Goal: Task Accomplishment & Management: Manage account settings

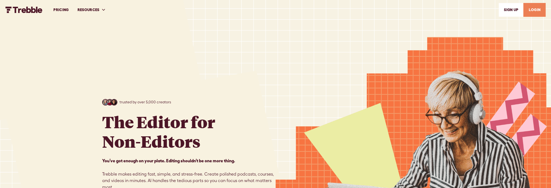
click at [531, 14] on link "LOGIN" at bounding box center [535, 10] width 22 height 14
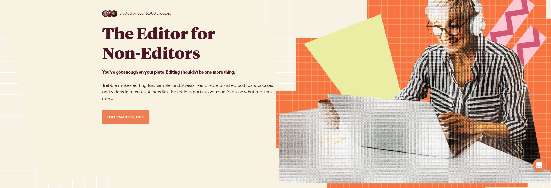
scroll to position [90, 0]
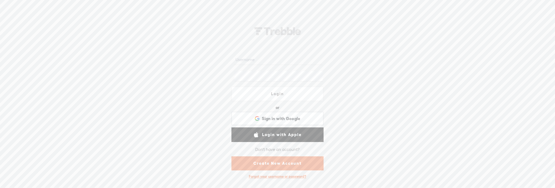
click at [283, 62] on input "text" at bounding box center [279, 60] width 88 height 11
click at [293, 120] on span "Sign in with Google" at bounding box center [281, 119] width 39 height 6
drag, startPoint x: 243, startPoint y: 54, endPoint x: 243, endPoint y: 64, distance: 10.0
click at [242, 63] on input "text" at bounding box center [279, 60] width 88 height 11
click at [244, 64] on input "text" at bounding box center [279, 60] width 88 height 11
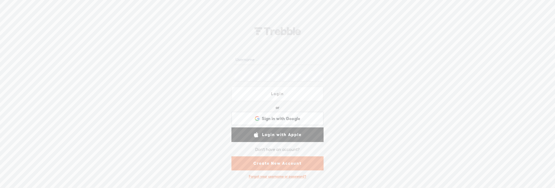
click at [261, 58] on input "text" at bounding box center [279, 60] width 88 height 11
type input "d"
click at [489, 78] on div "Login or Login with Facebook Sign in with Google Sign in with Google. Opens in …" at bounding box center [277, 102] width 555 height 174
click at [291, 122] on div "Sign in with Google Sign in with Google. Opens in new tab" at bounding box center [277, 119] width 85 height 12
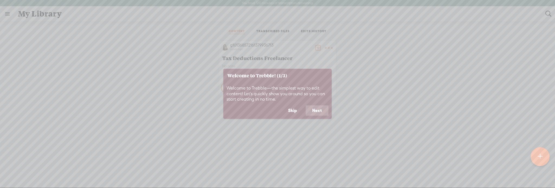
click at [294, 111] on button "Skip" at bounding box center [293, 111] width 22 height 10
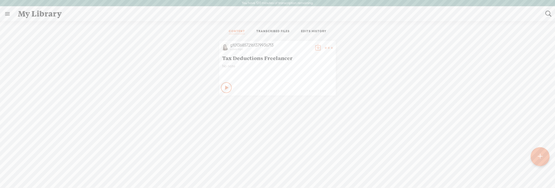
drag, startPoint x: 38, startPoint y: 18, endPoint x: 35, endPoint y: 18, distance: 3.0
click at [38, 18] on div "My Library" at bounding box center [278, 14] width 528 height 14
click at [4, 13] on link at bounding box center [7, 14] width 14 height 14
click at [36, 97] on div "MY LIBRARY" at bounding box center [31, 99] width 25 height 5
click at [433, 79] on body "You have 120 minutes of transcription remaining. Upgrade to increase your limit…" at bounding box center [277, 94] width 555 height 188
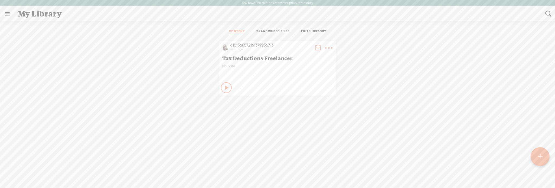
click at [536, 155] on div at bounding box center [540, 157] width 19 height 19
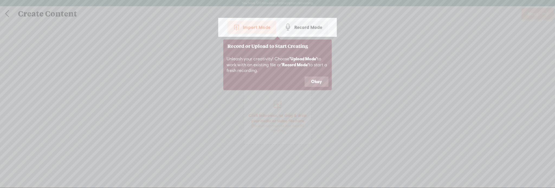
click at [313, 80] on button "Okay" at bounding box center [317, 82] width 24 height 10
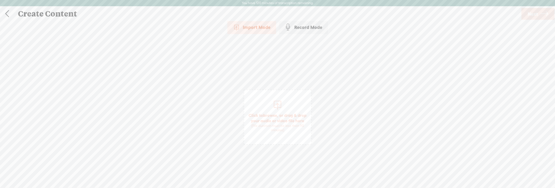
click at [291, 117] on span "Click to browse , or drag & drop your audio or video file here (File duration m…" at bounding box center [277, 122] width 67 height 25
click at [9, 17] on link at bounding box center [7, 14] width 14 height 14
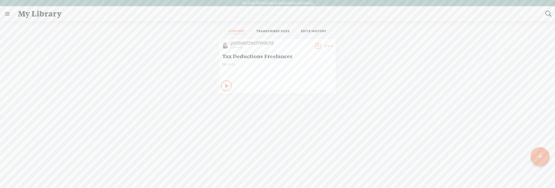
scroll to position [5, 0]
click at [327, 42] on t at bounding box center [329, 46] width 8 height 8
click at [374, 109] on div "g101368572161379936713 a year ago Tax Deductions Freelancer No note Play Content" at bounding box center [277, 120] width 547 height 169
click at [4, 12] on link at bounding box center [7, 14] width 14 height 14
click at [29, 174] on div "SETTINGS" at bounding box center [29, 176] width 20 height 5
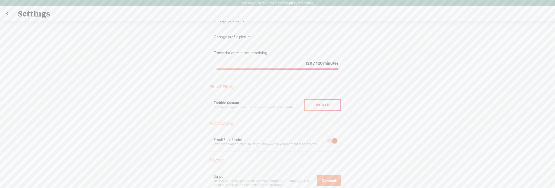
scroll to position [90, 0]
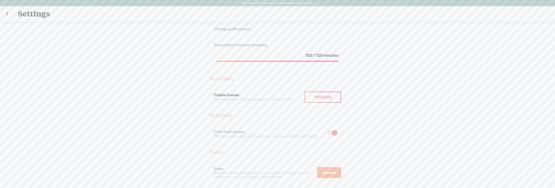
click at [310, 98] on div "Upgrade" at bounding box center [322, 97] width 37 height 11
